Goal: Information Seeking & Learning: Learn about a topic

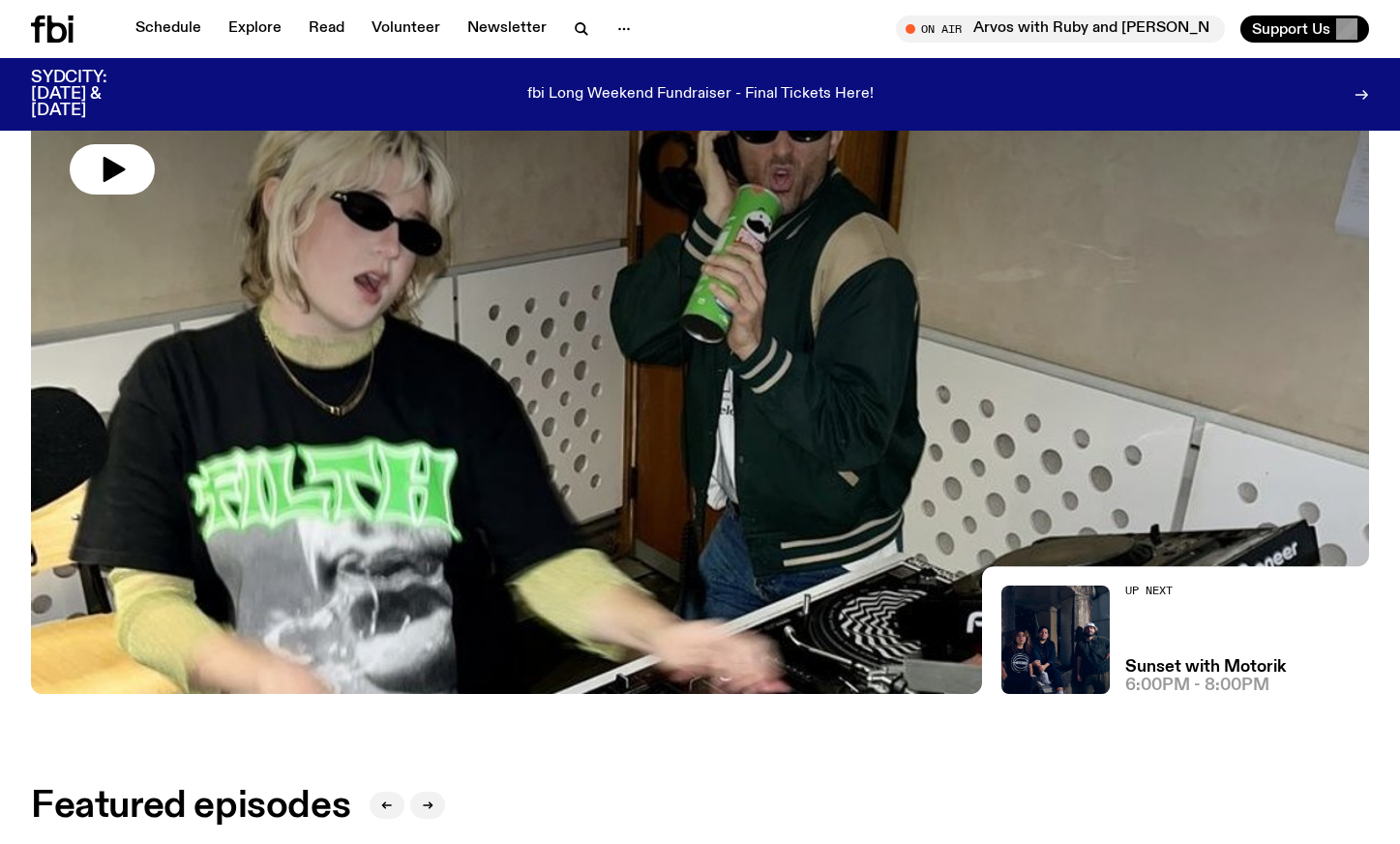
scroll to position [82, 0]
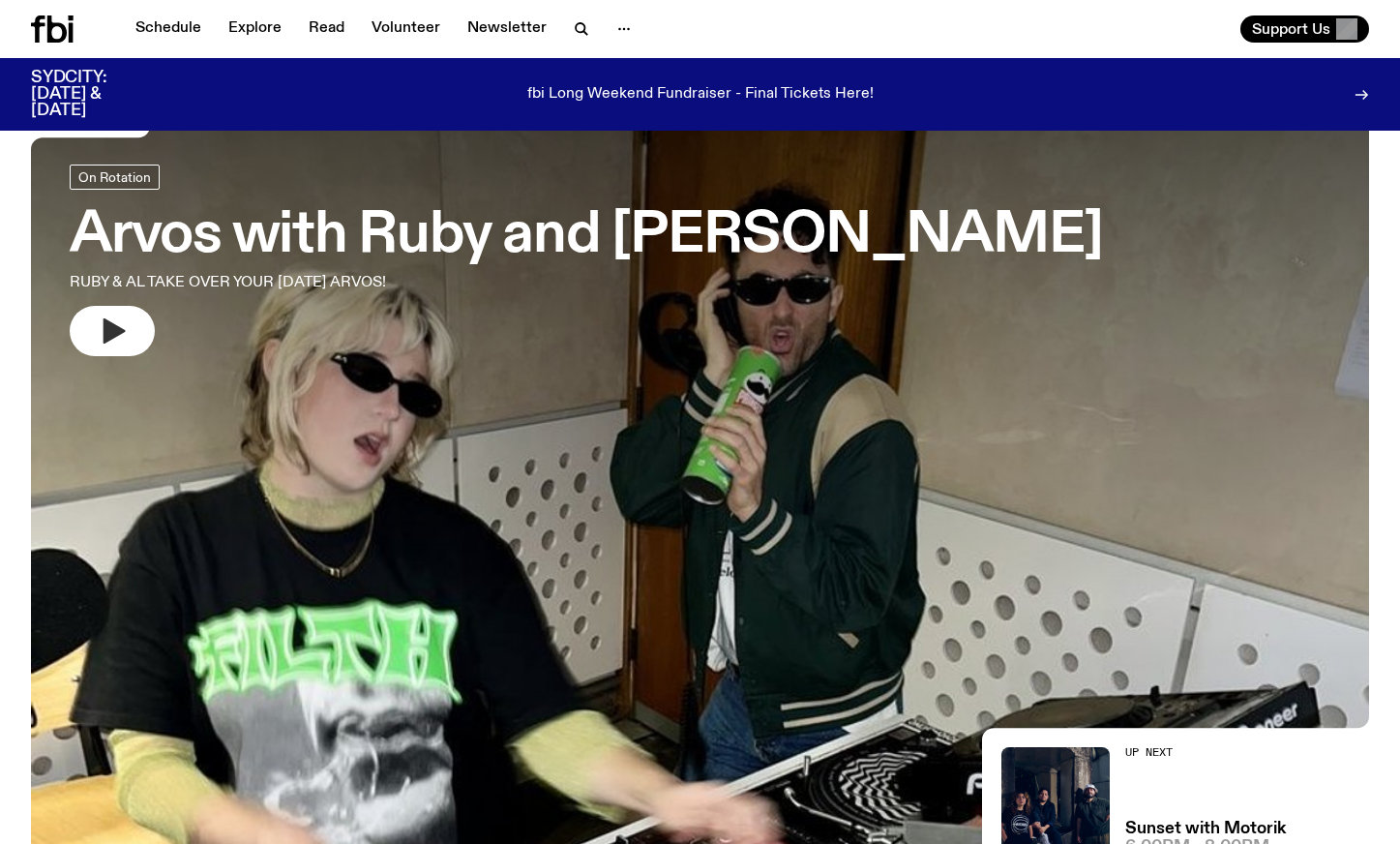
click at [131, 337] on button "button" at bounding box center [112, 331] width 85 height 50
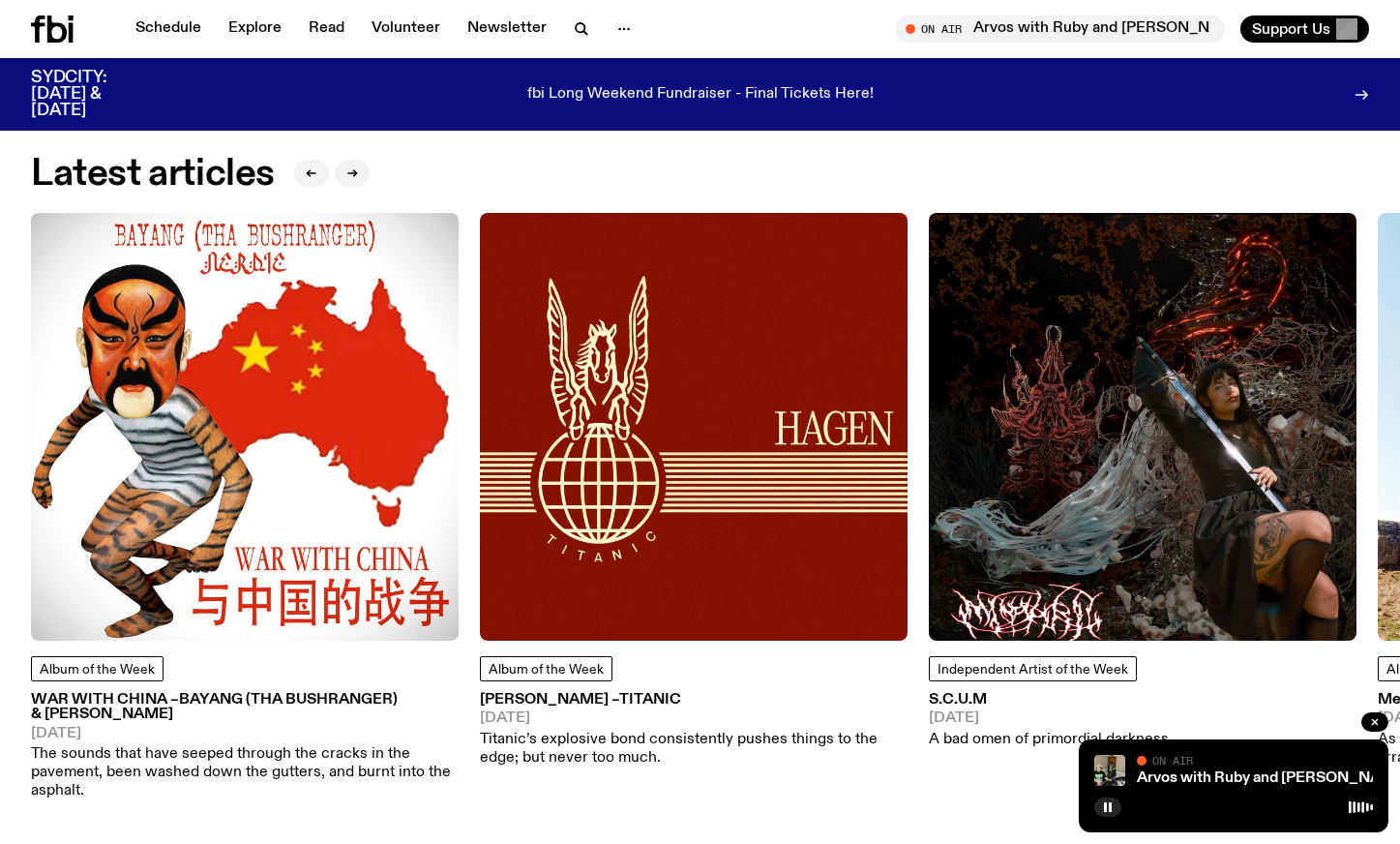
scroll to position [2404, 0]
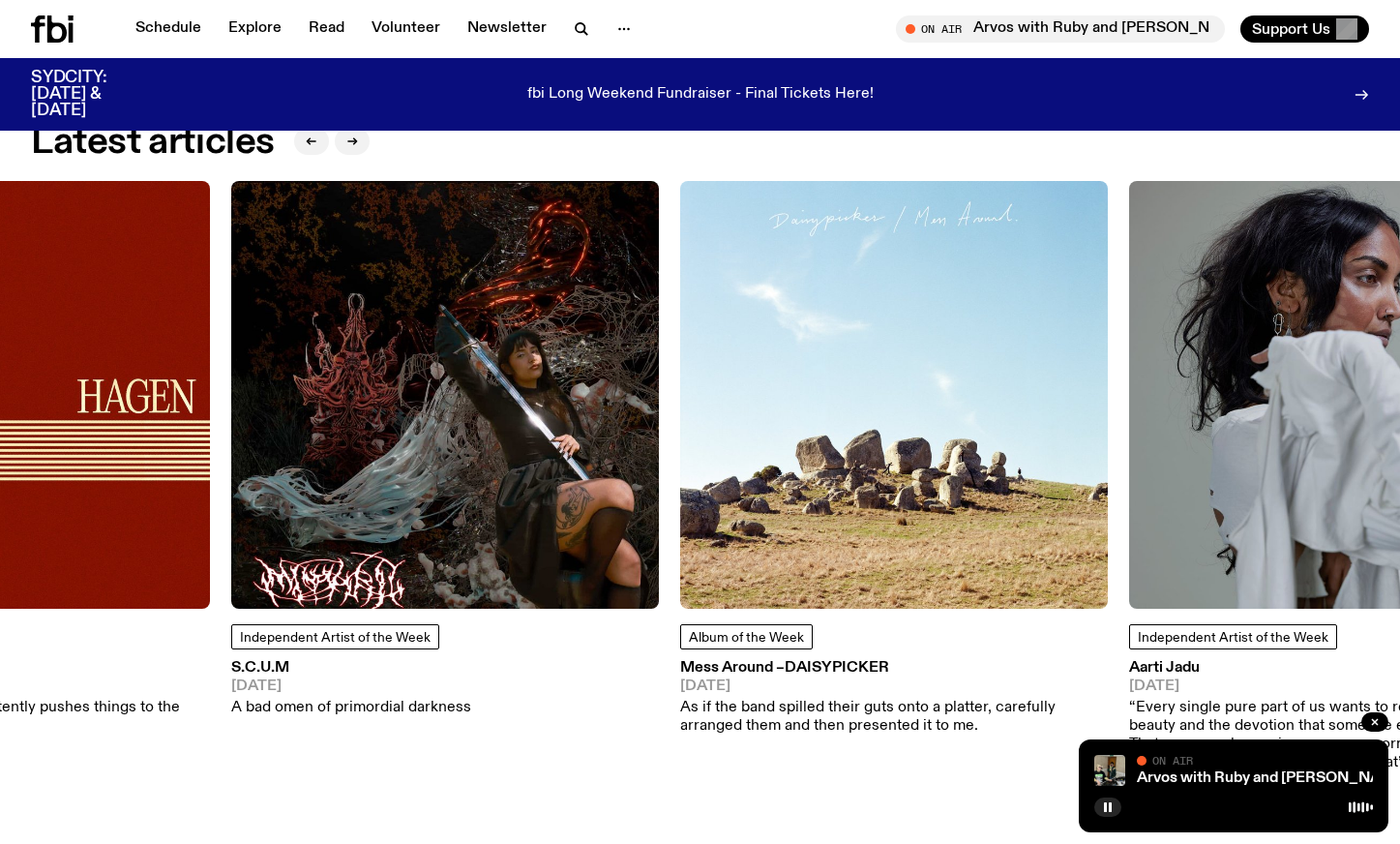
drag, startPoint x: 1354, startPoint y: 425, endPoint x: 639, endPoint y: 423, distance: 715.0
click at [644, 423] on img at bounding box center [446, 395] width 428 height 428
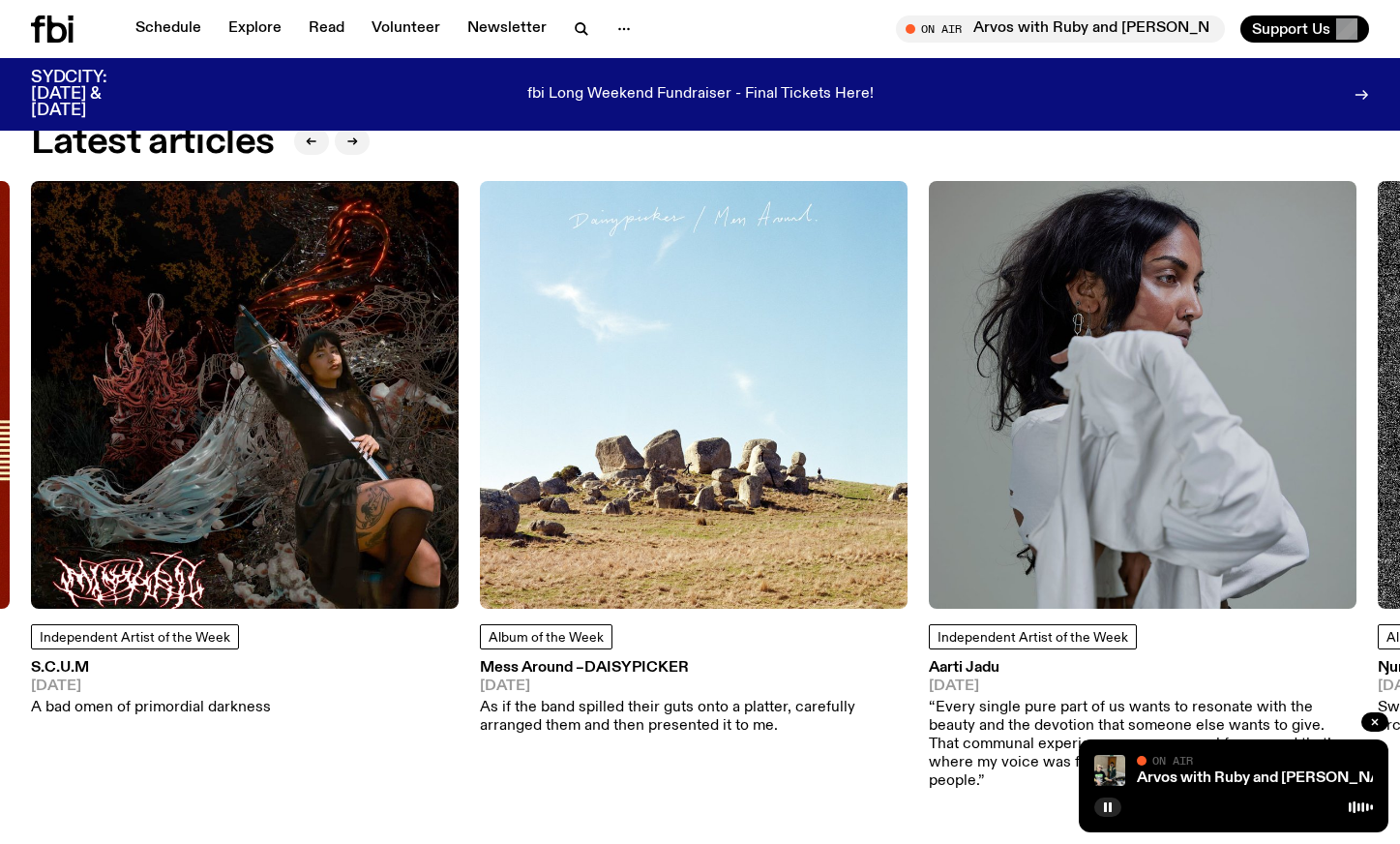
drag, startPoint x: 906, startPoint y: 448, endPoint x: 903, endPoint y: 530, distance: 82.1
click at [903, 530] on img at bounding box center [694, 395] width 428 height 428
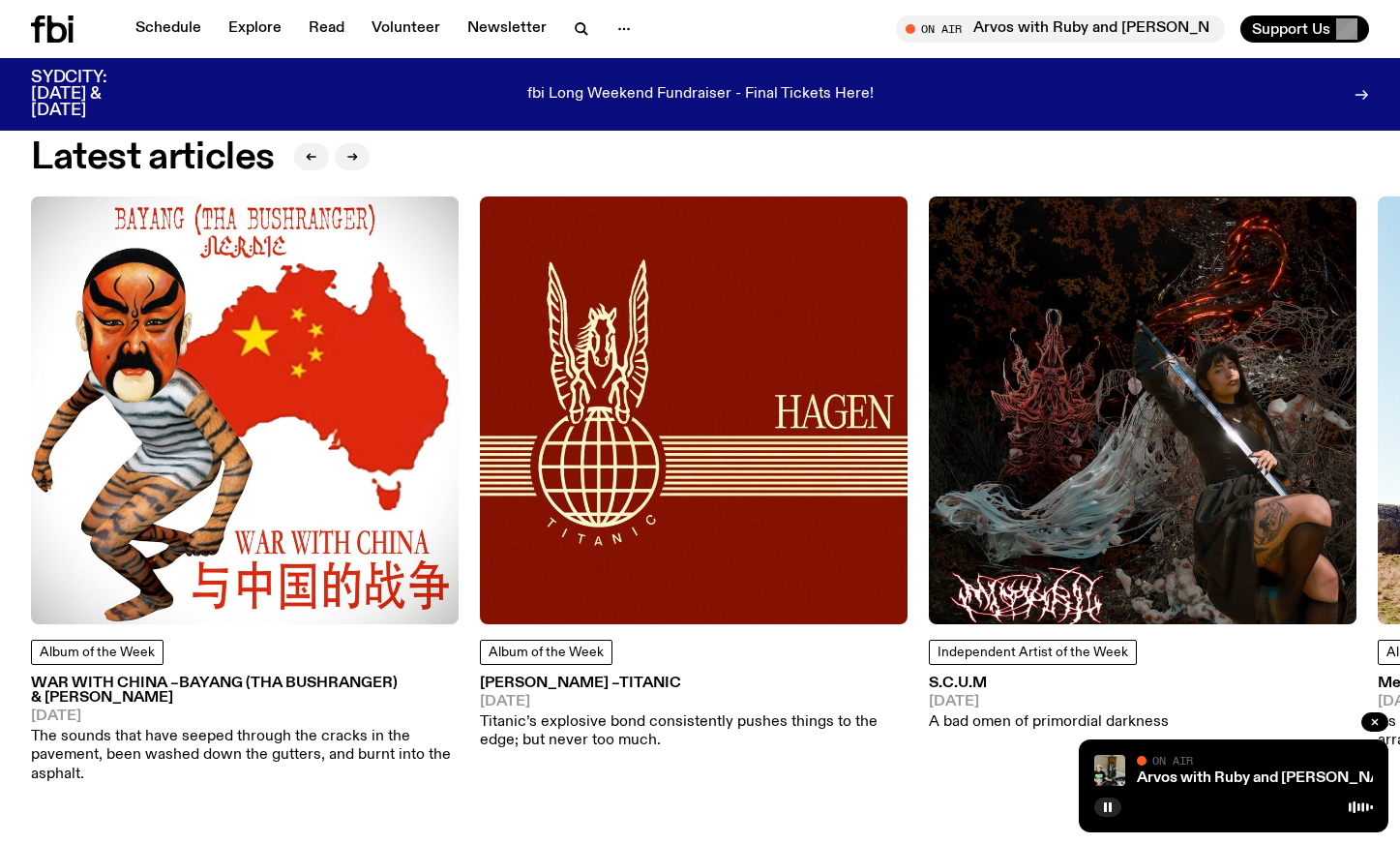
scroll to position [2389, 0]
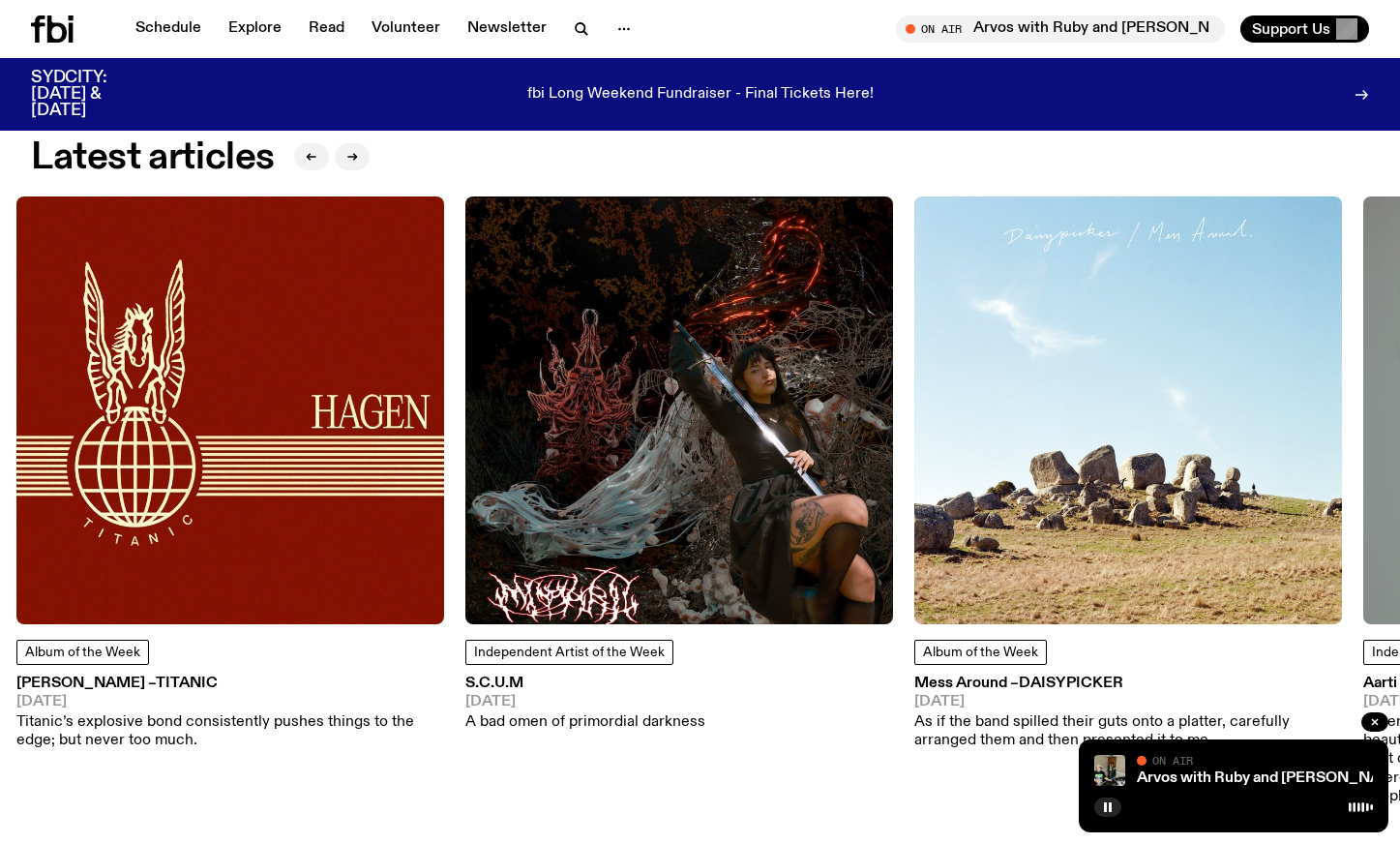
drag, startPoint x: 956, startPoint y: 500, endPoint x: 238, endPoint y: 470, distance: 718.6
click at [465, 472] on img at bounding box center [679, 410] width 428 height 428
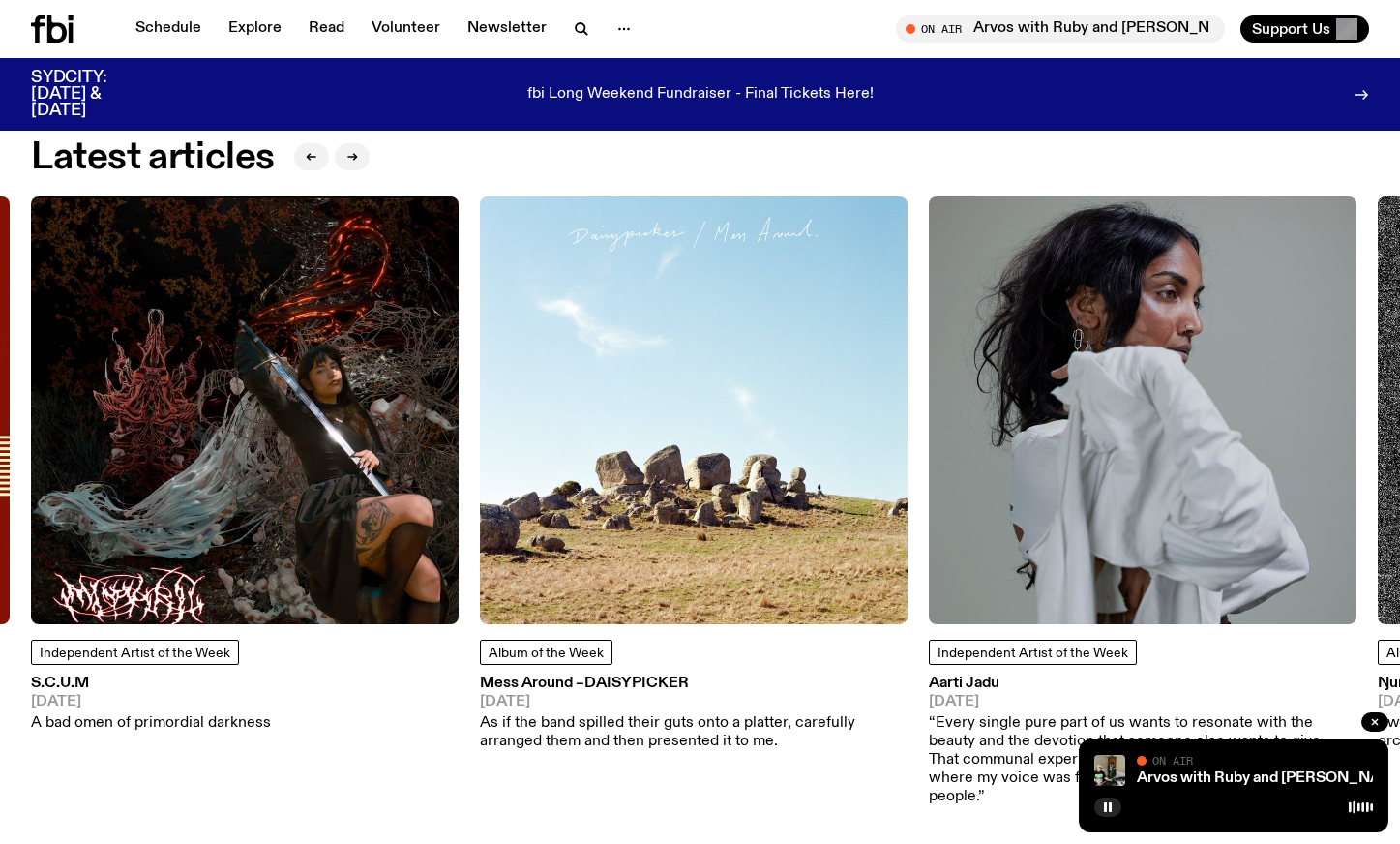
drag, startPoint x: 1148, startPoint y: 504, endPoint x: 985, endPoint y: 509, distance: 163.1
click at [985, 509] on img at bounding box center [1143, 410] width 428 height 428
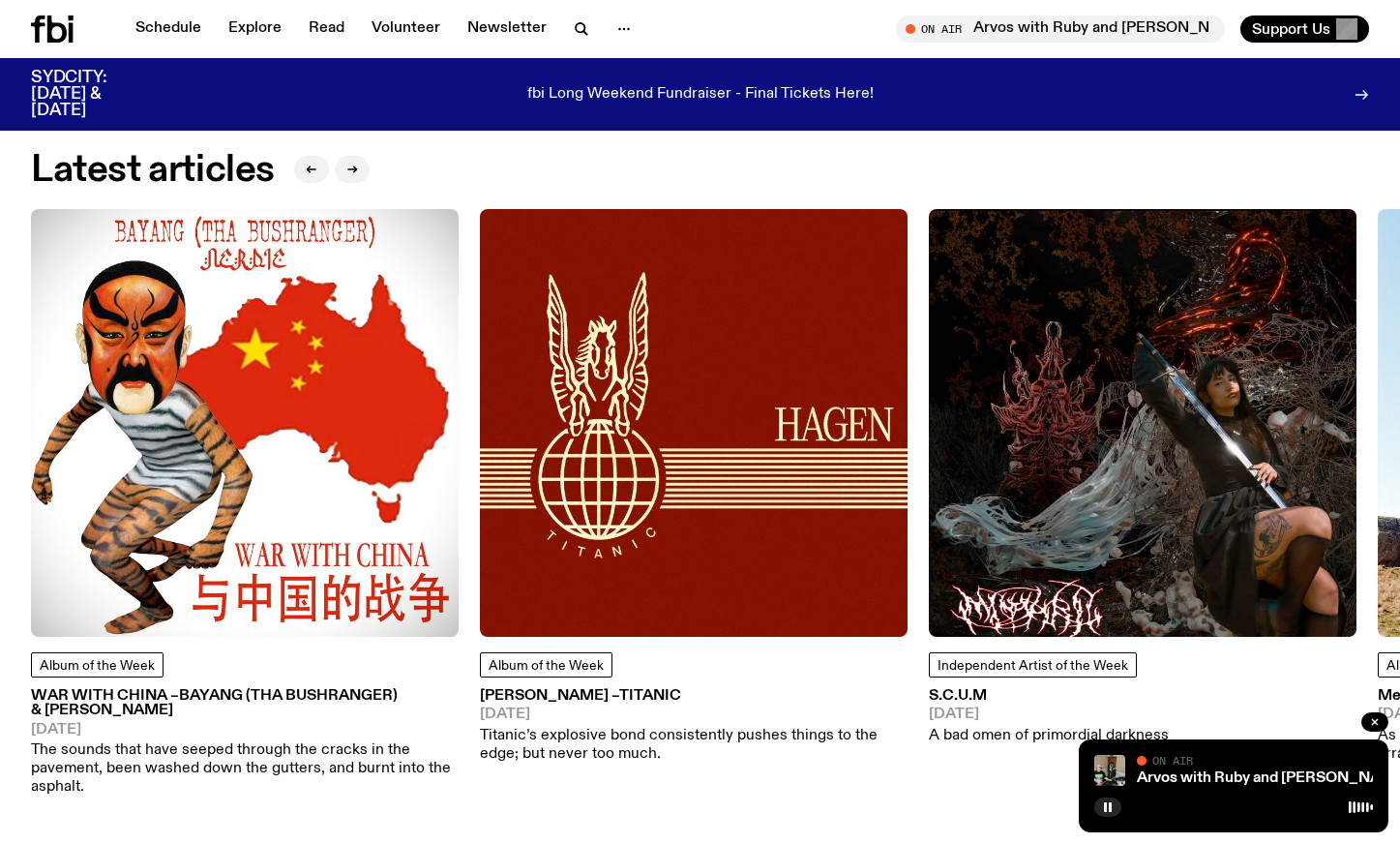
scroll to position [2373, 0]
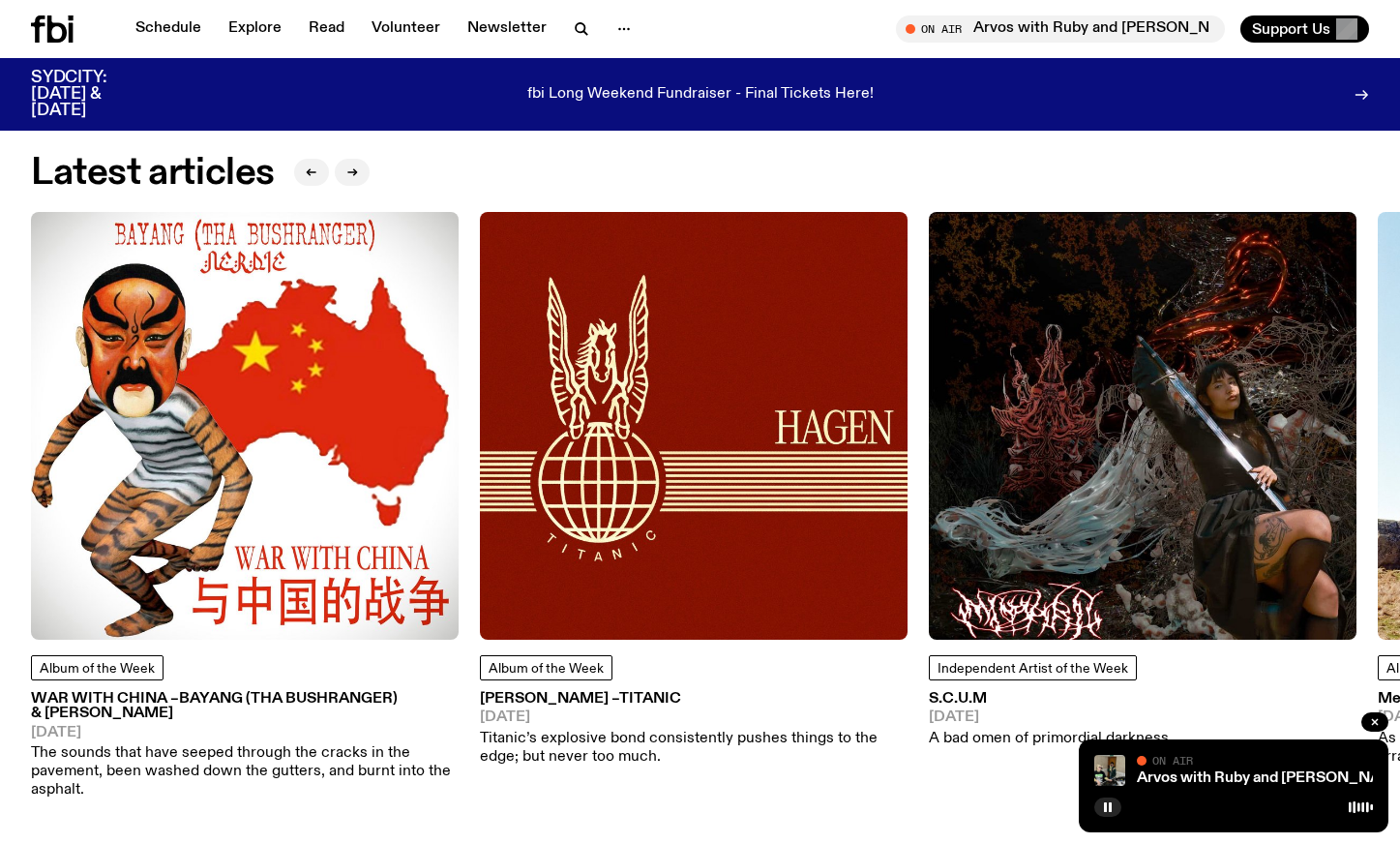
click at [300, 448] on img at bounding box center [245, 426] width 428 height 428
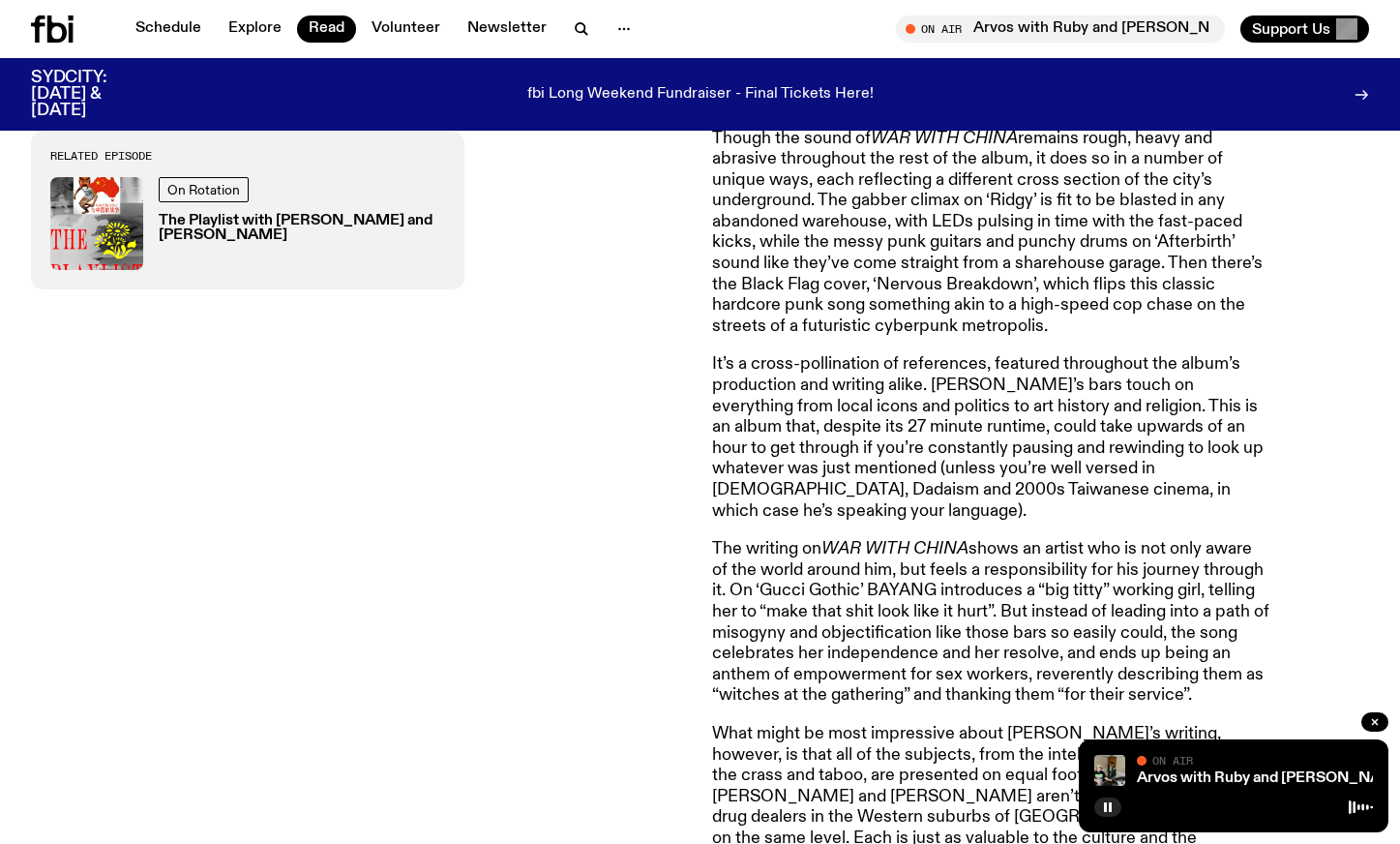
scroll to position [1533, 0]
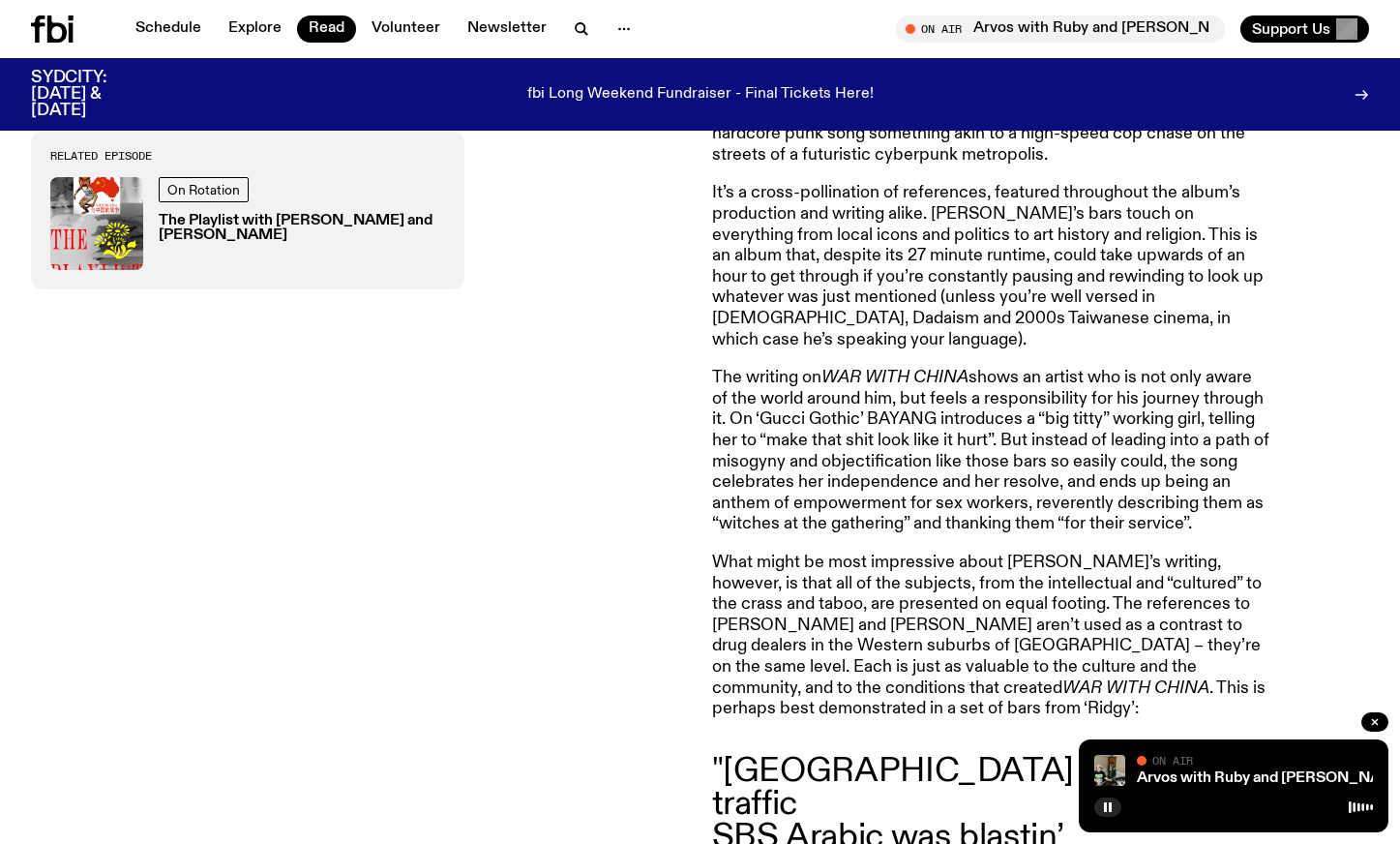
drag, startPoint x: 657, startPoint y: 549, endPoint x: 613, endPoint y: 549, distance: 44.0
click at [613, 549] on div "Related Episode On Rotation The Playlist with Jim and Alisha" at bounding box center [360, 274] width 658 height 1821
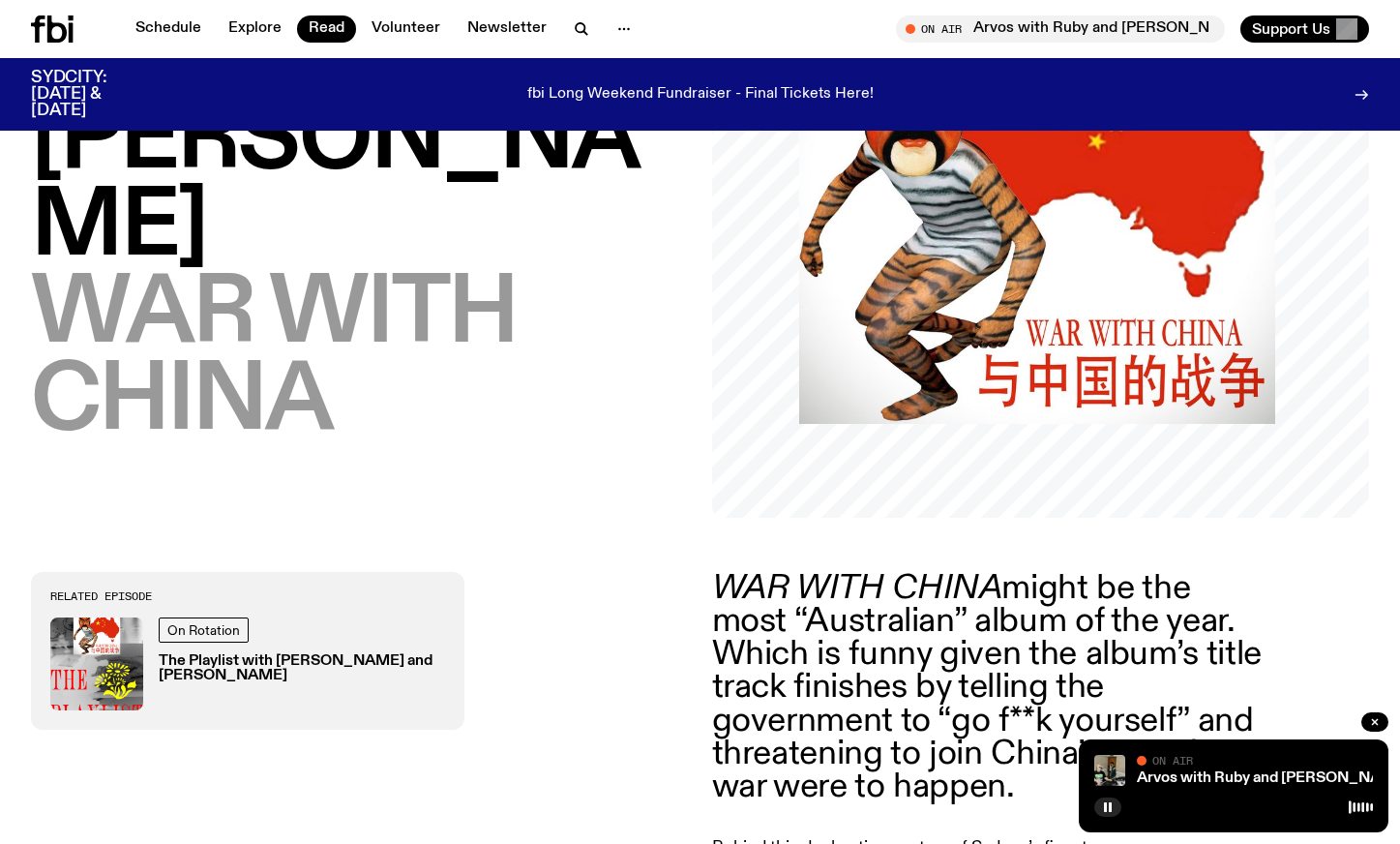
scroll to position [179, 0]
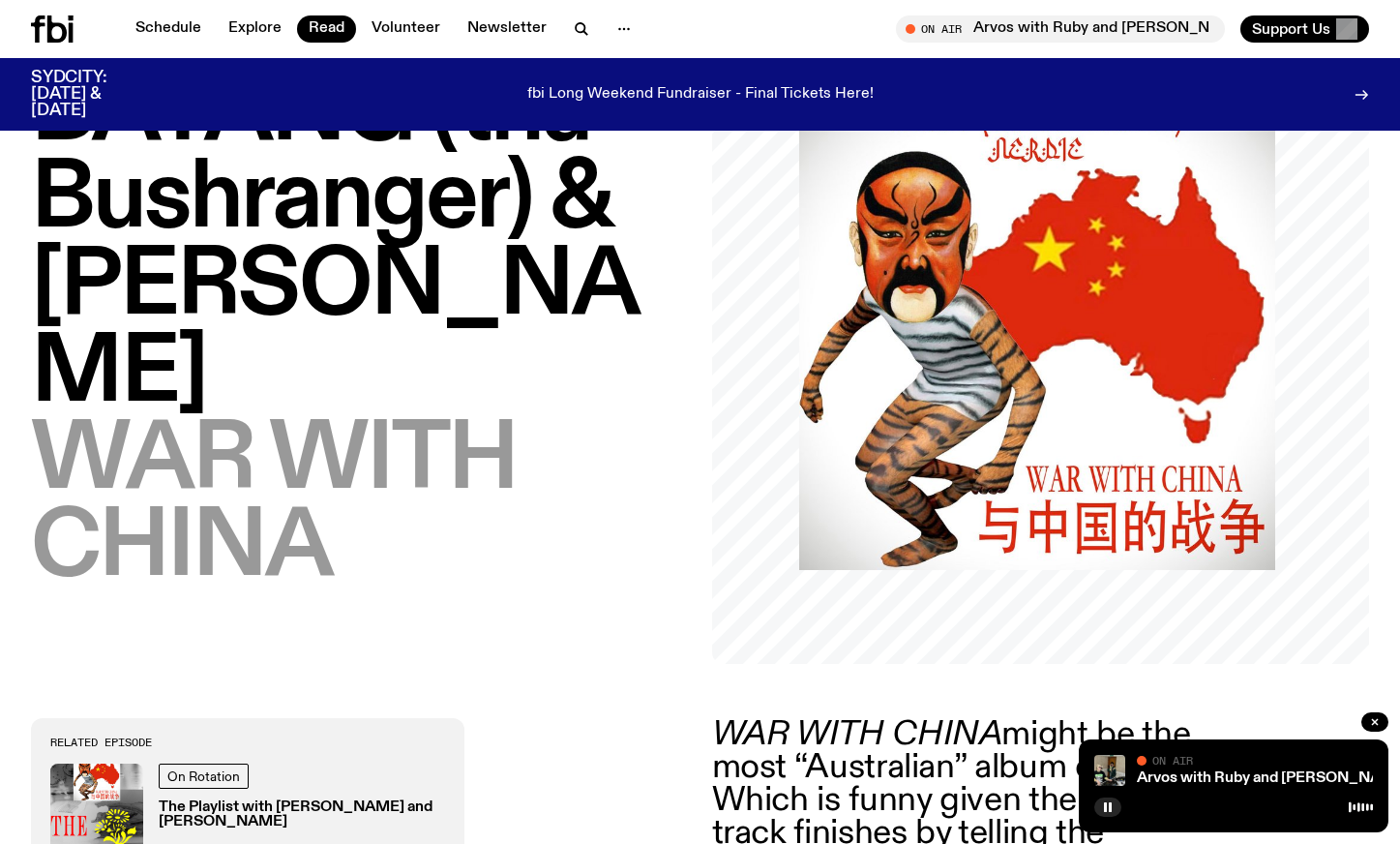
click at [1018, 427] on img at bounding box center [1037, 332] width 476 height 476
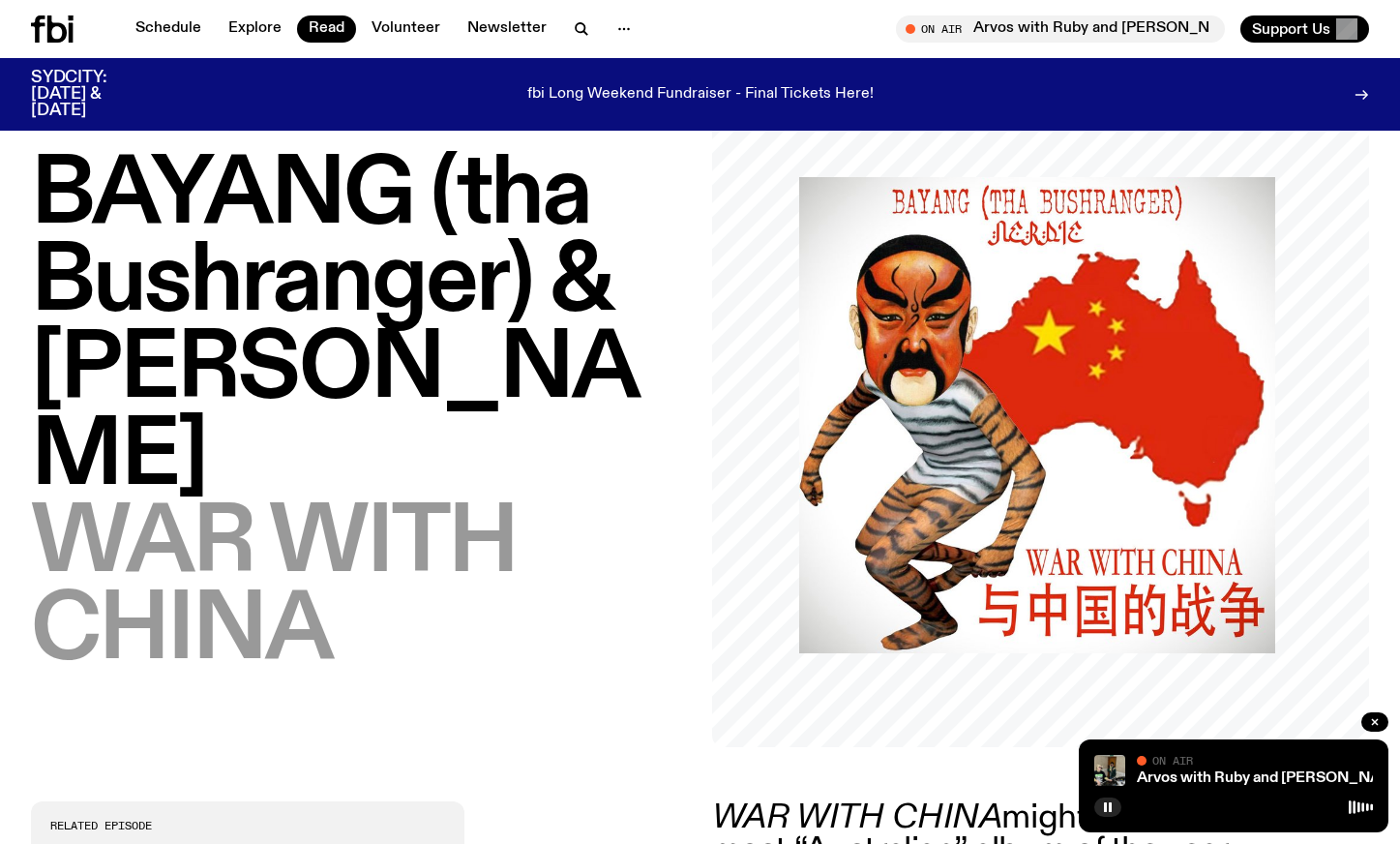
scroll to position [0, 0]
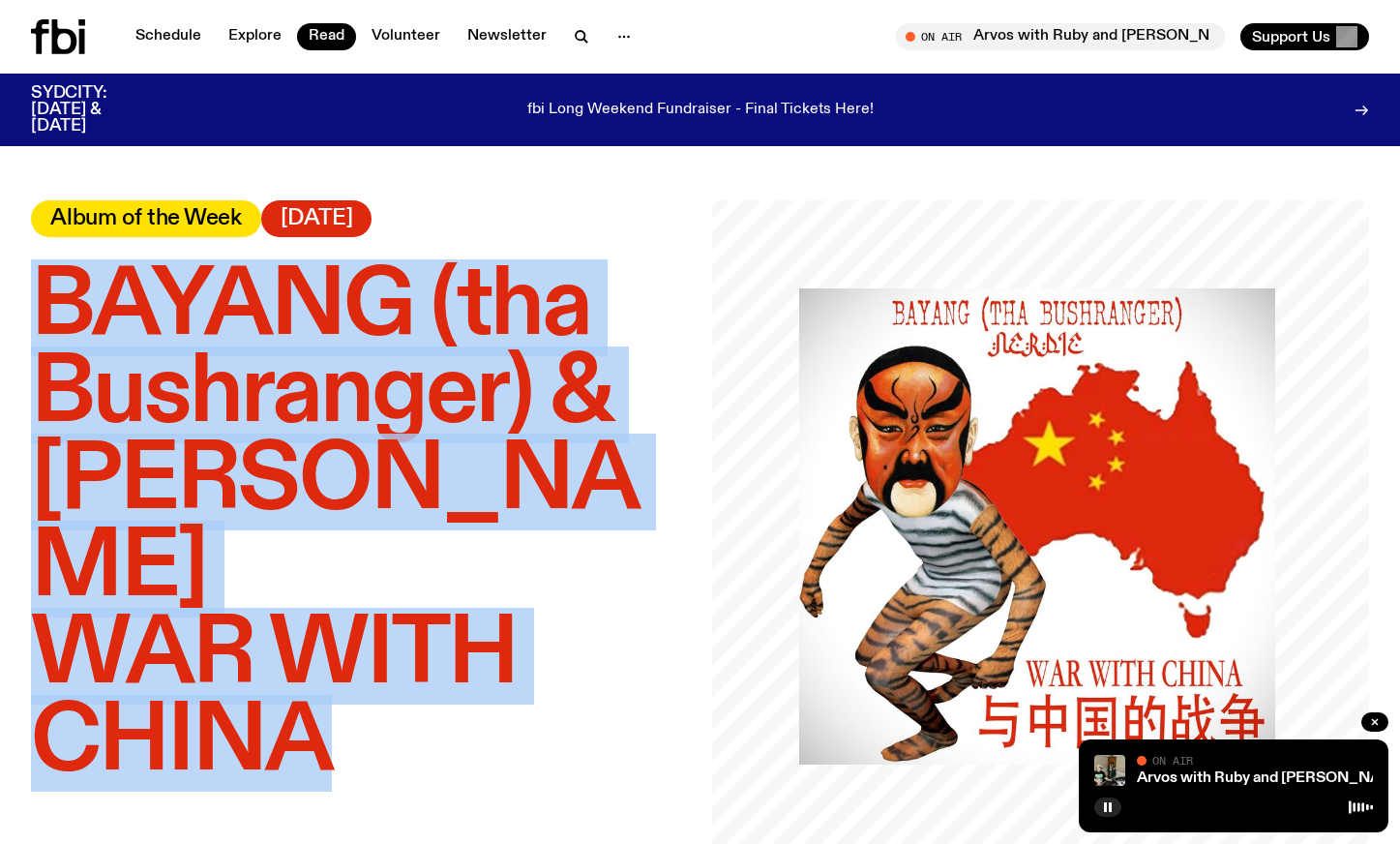
drag, startPoint x: 41, startPoint y: 304, endPoint x: 325, endPoint y: 641, distance: 440.7
click at [325, 641] on h1 "BAYANG (tha Bushranger) & Nerdie – WAR WITH CHINA" at bounding box center [360, 525] width 658 height 522
copy h1 "BAYANG (tha Bushranger) & Nerdie – WAR WITH CHINA"
click at [1105, 810] on rect "button" at bounding box center [1105, 807] width 3 height 10
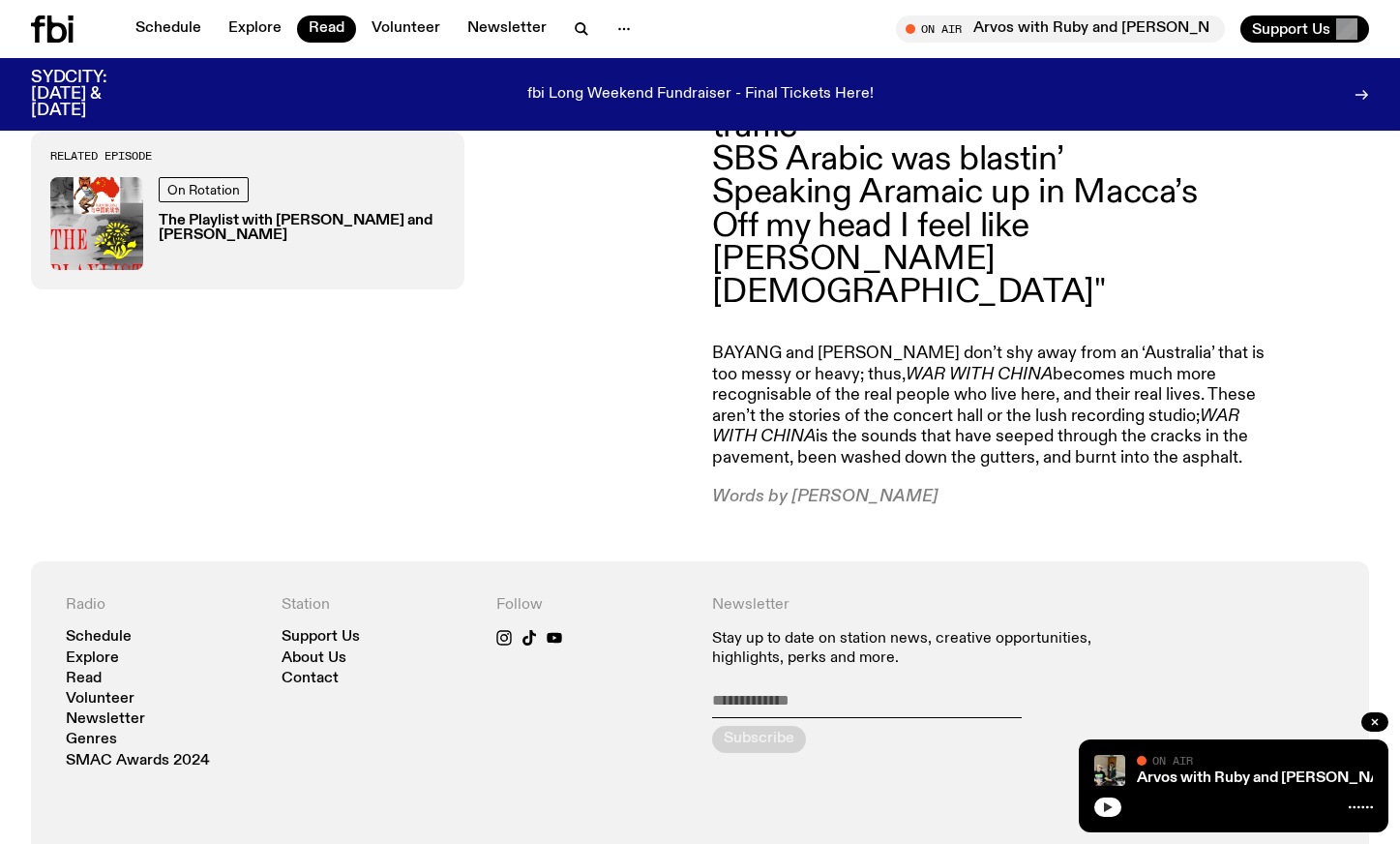
scroll to position [1823, 0]
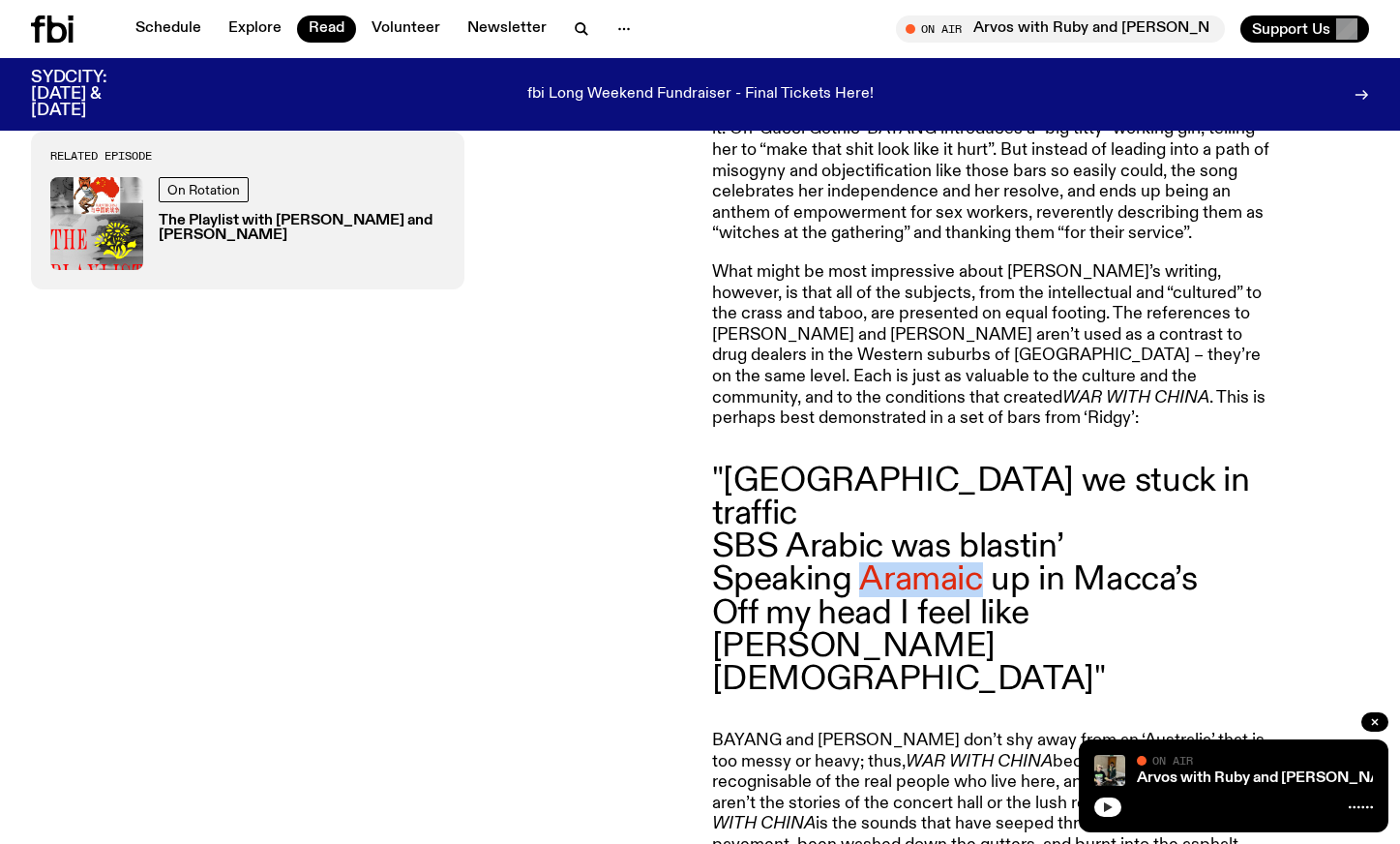
drag, startPoint x: 863, startPoint y: 481, endPoint x: 982, endPoint y: 479, distance: 119.0
click at [982, 479] on blockquote ""Parramatta Road we stuck in traffic SBS Arabic was blastin’ Speaking Aramaic u…" at bounding box center [992, 580] width 558 height 232
copy blockquote "Aramaic"
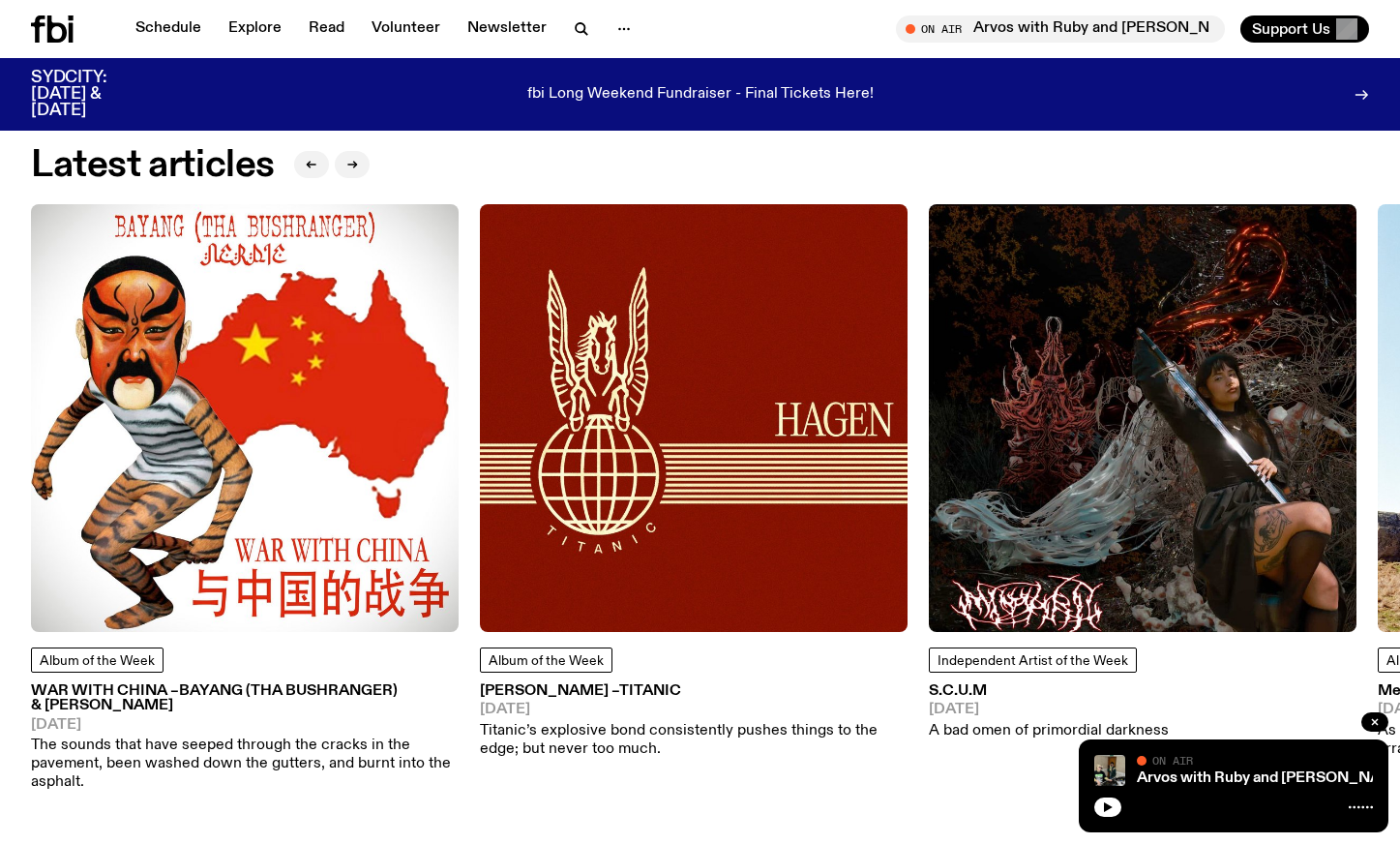
scroll to position [2410, 0]
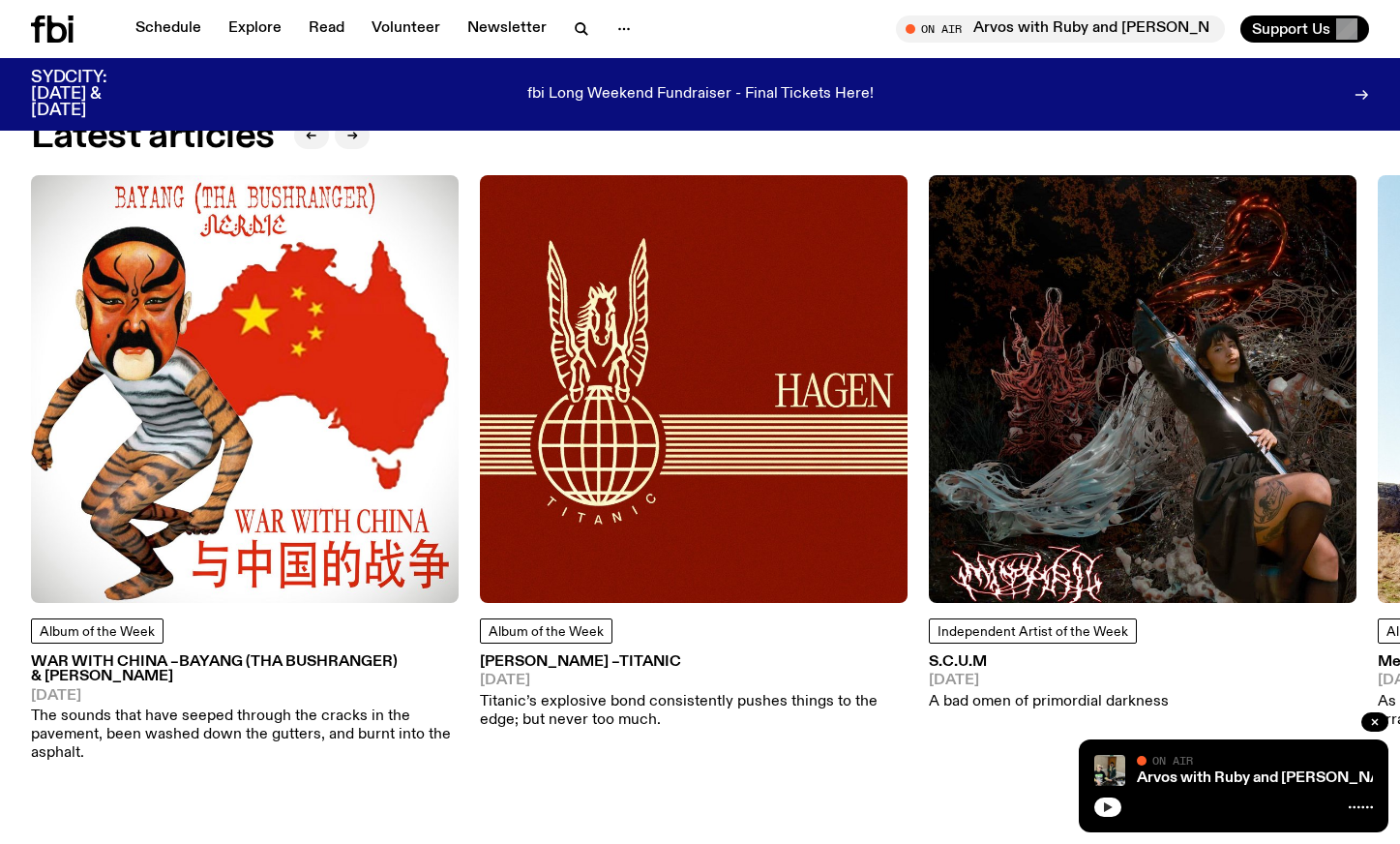
click at [1108, 809] on icon "button" at bounding box center [1108, 807] width 9 height 10
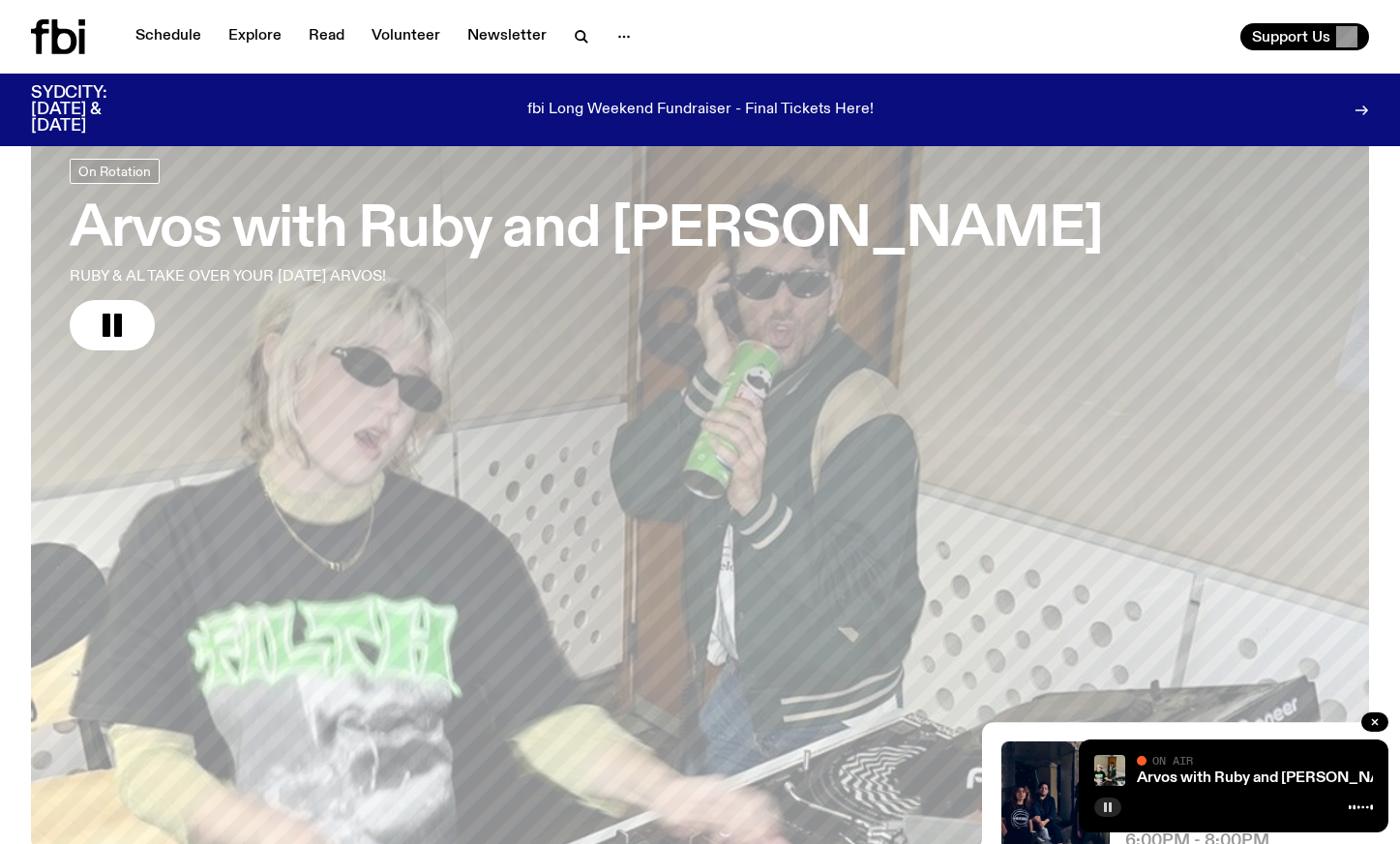
scroll to position [0, 0]
